Goal: Task Accomplishment & Management: Manage account settings

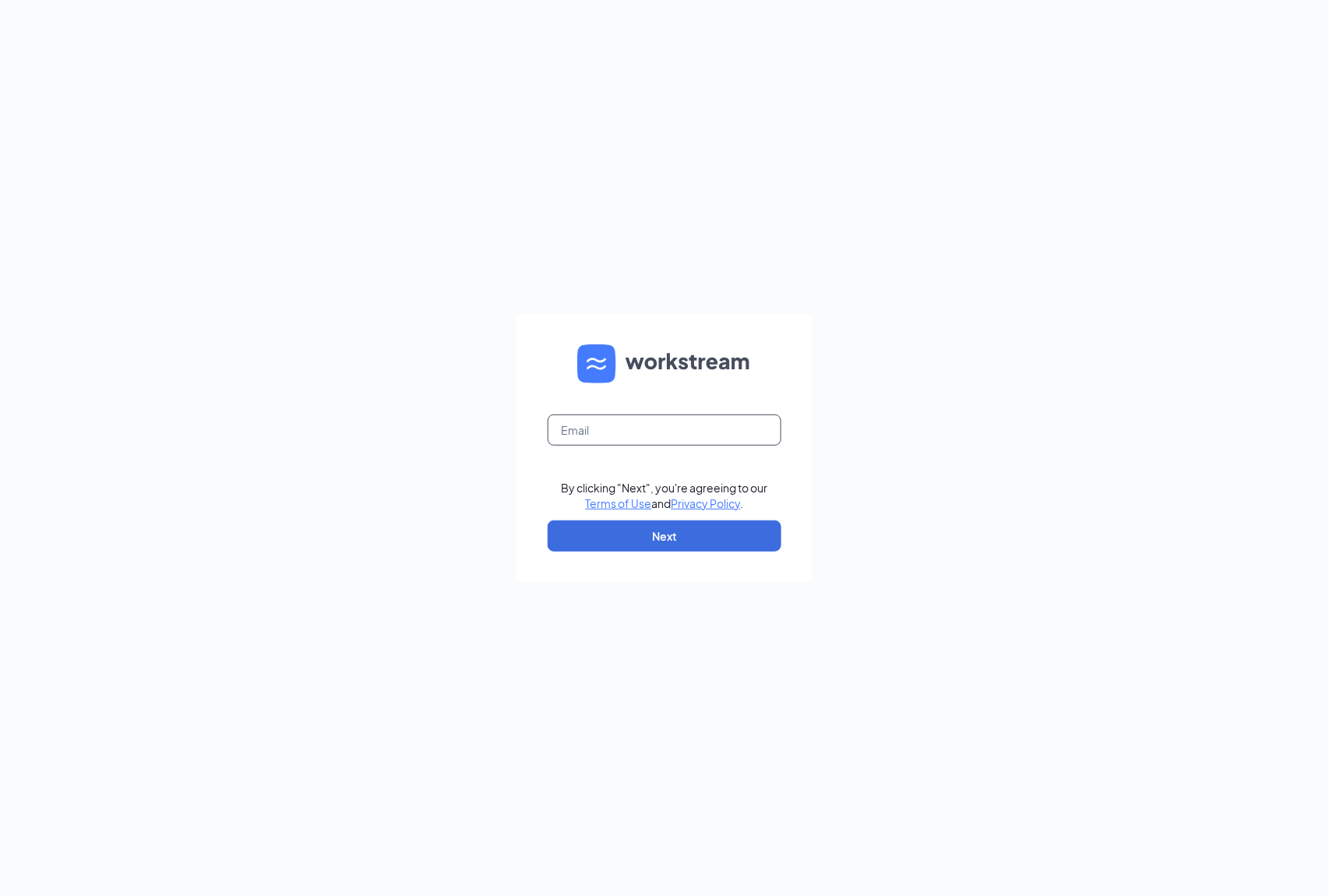
click at [614, 433] on input "text" at bounding box center [664, 430] width 233 height 31
type input "ri4028@pjunited.com"
click at [671, 533] on button "Next" at bounding box center [664, 536] width 233 height 31
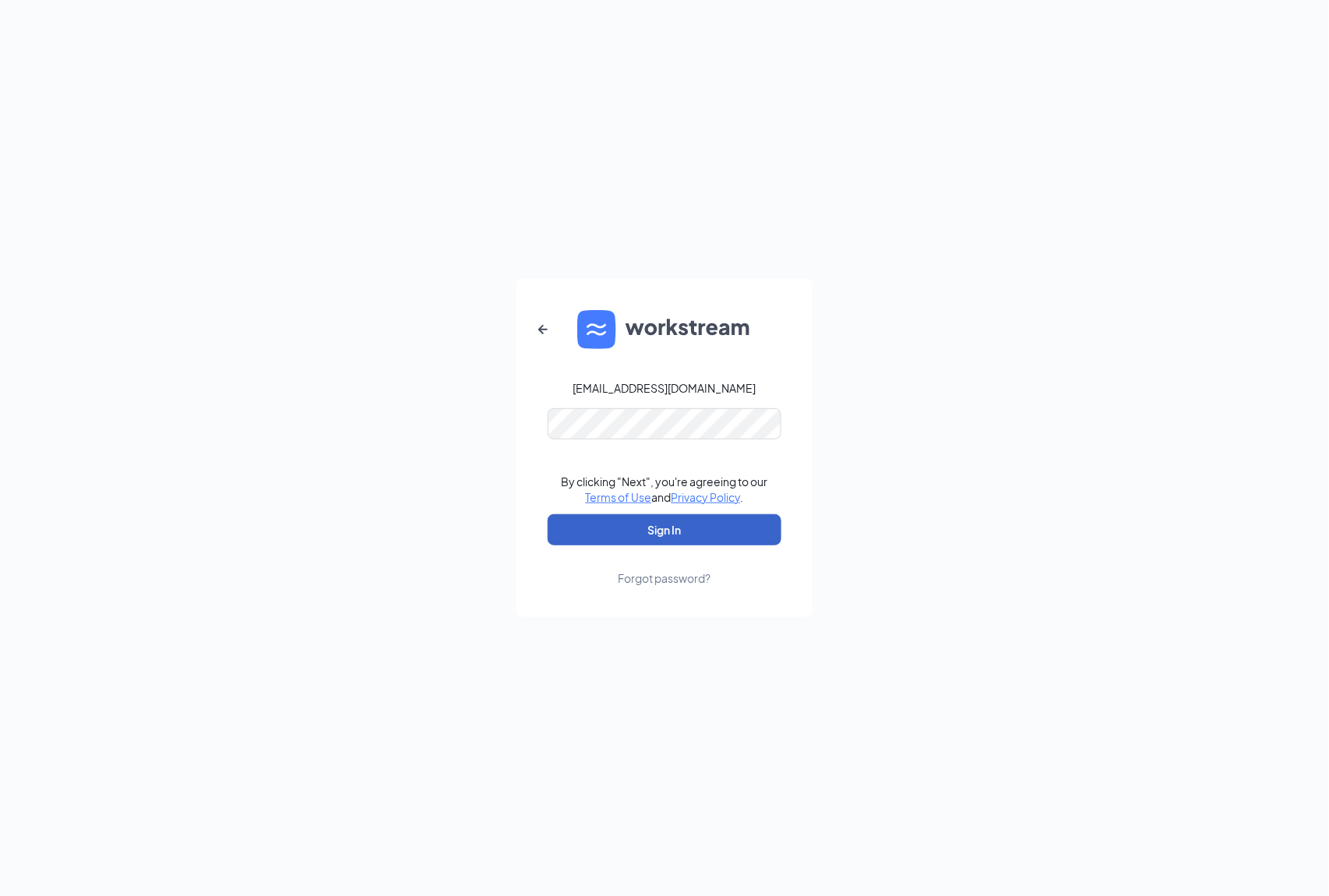
click at [677, 529] on button "Sign In" at bounding box center [664, 529] width 233 height 31
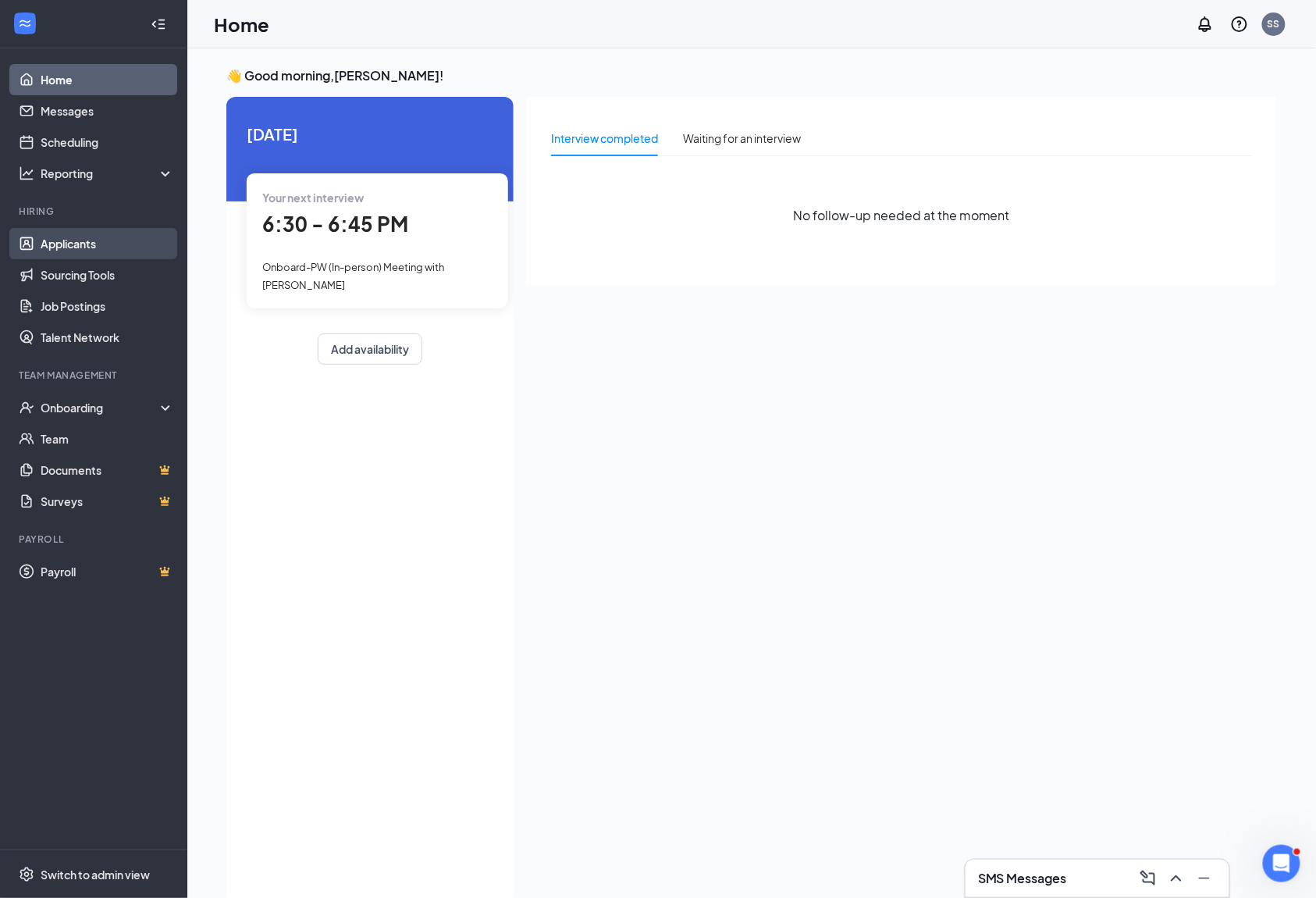
click at [88, 242] on link "Applicants" at bounding box center [108, 244] width 134 height 32
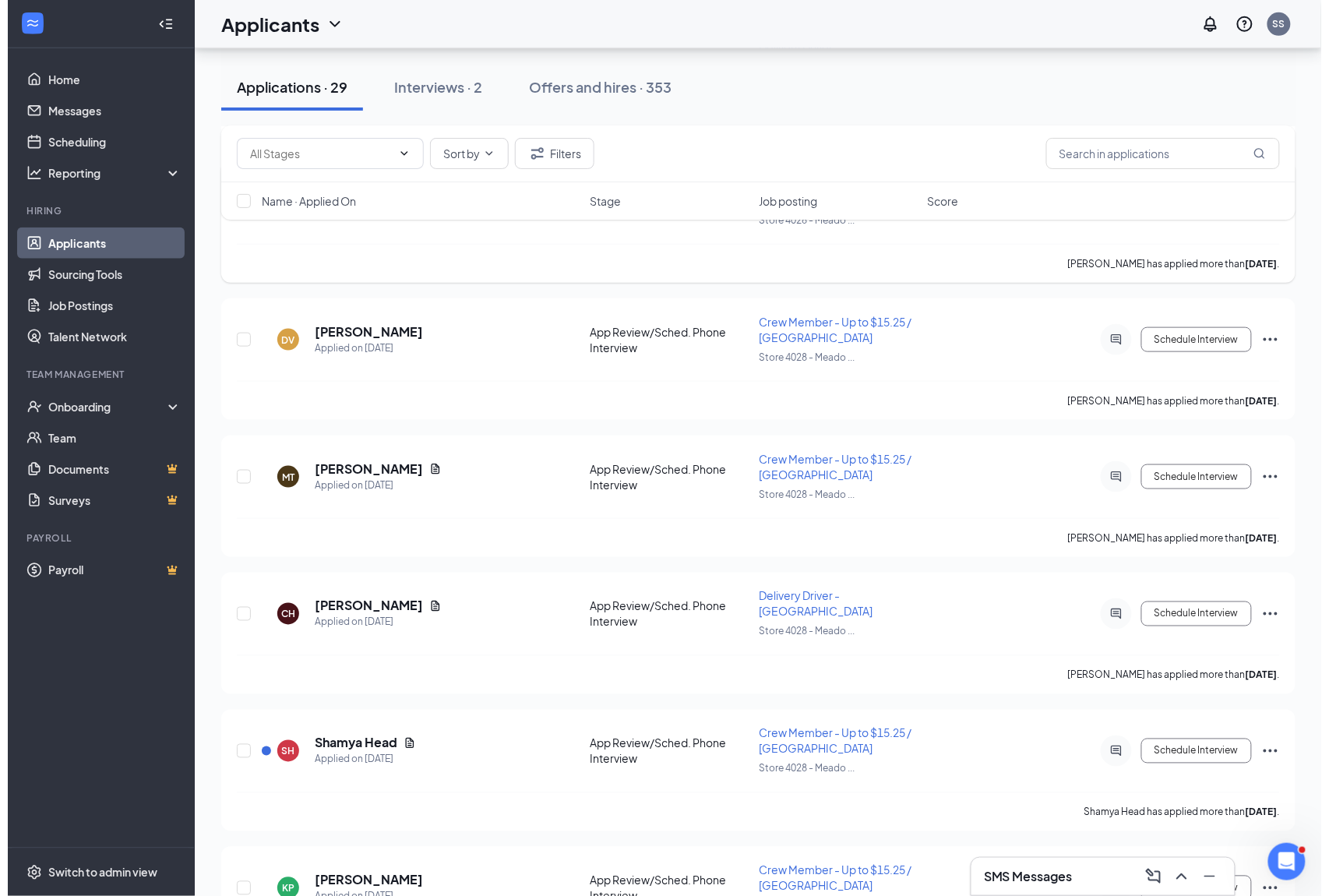
scroll to position [716, 0]
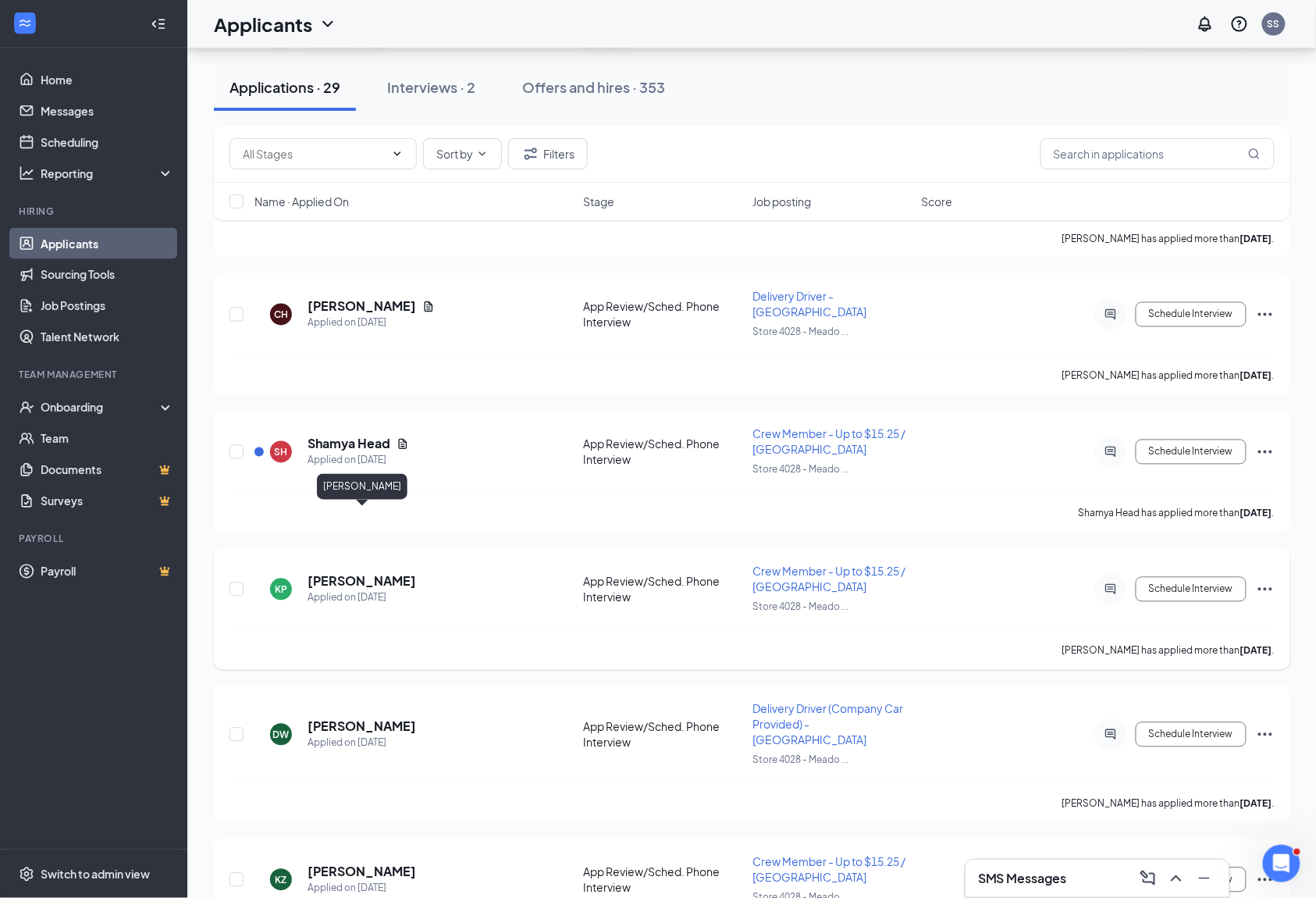
click at [375, 573] on h5 "[PERSON_NAME]" at bounding box center [362, 582] width 109 height 18
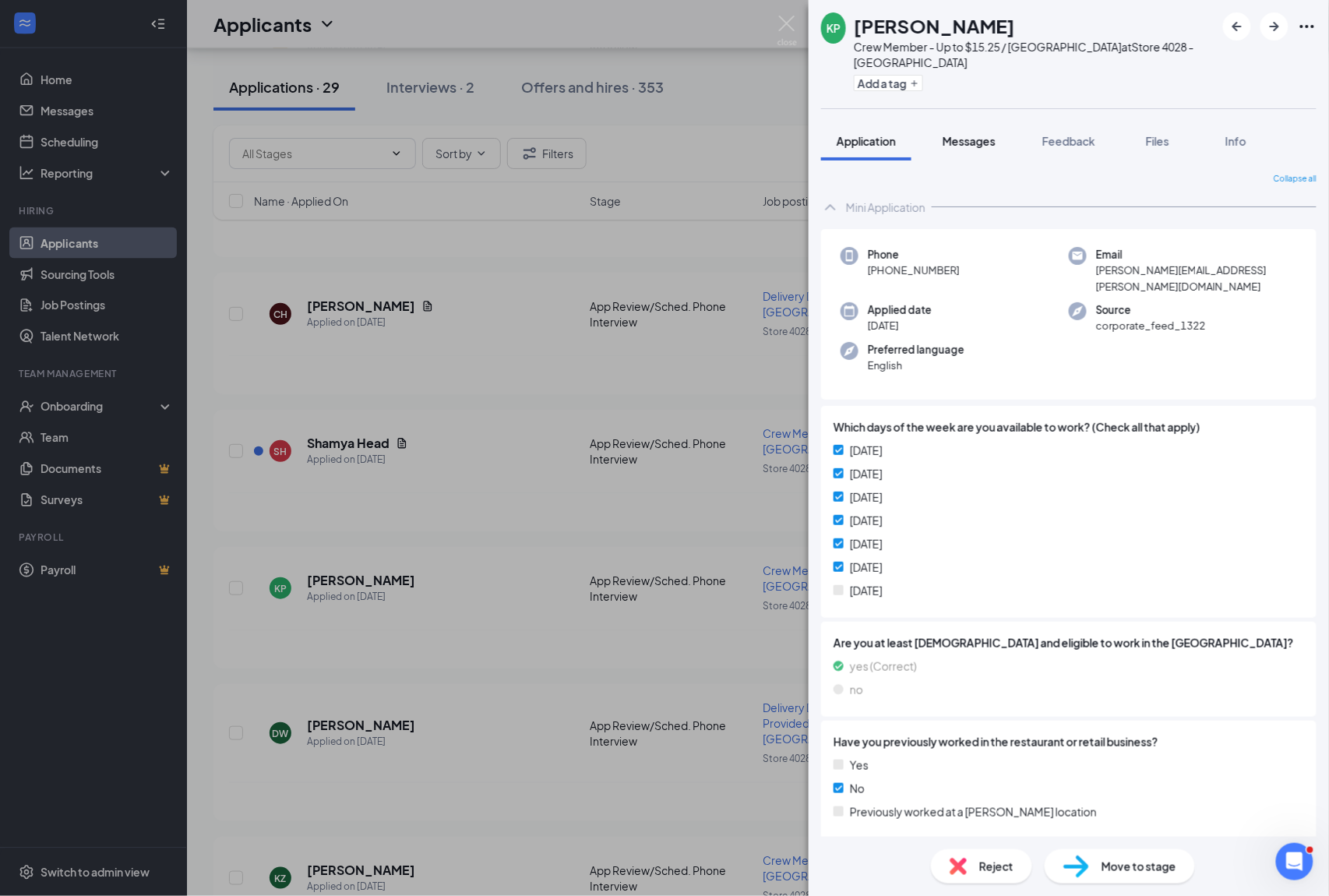
click at [980, 156] on button "Messages" at bounding box center [969, 141] width 84 height 39
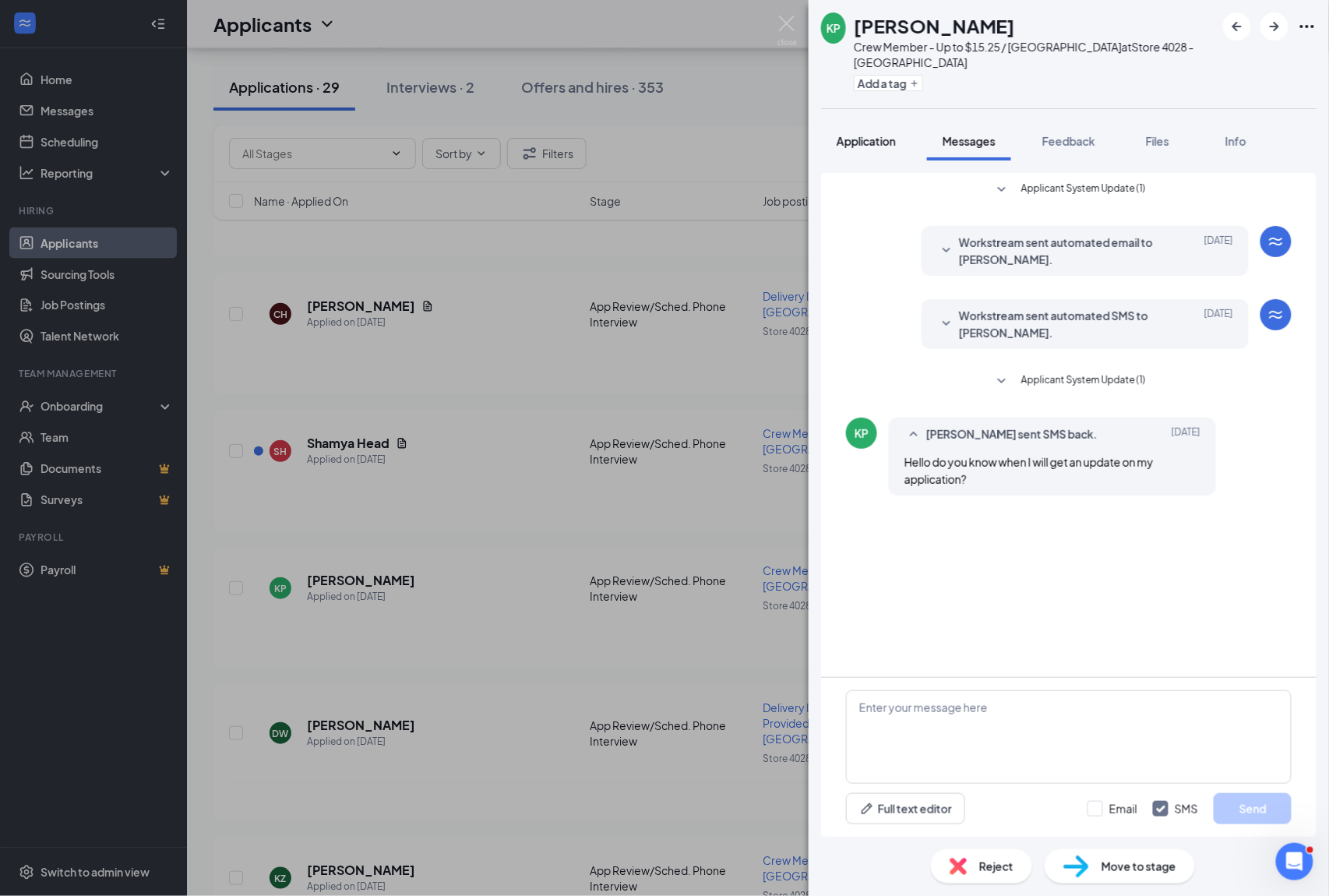
click at [882, 154] on button "Application" at bounding box center [866, 141] width 91 height 39
